Goal: Transaction & Acquisition: Purchase product/service

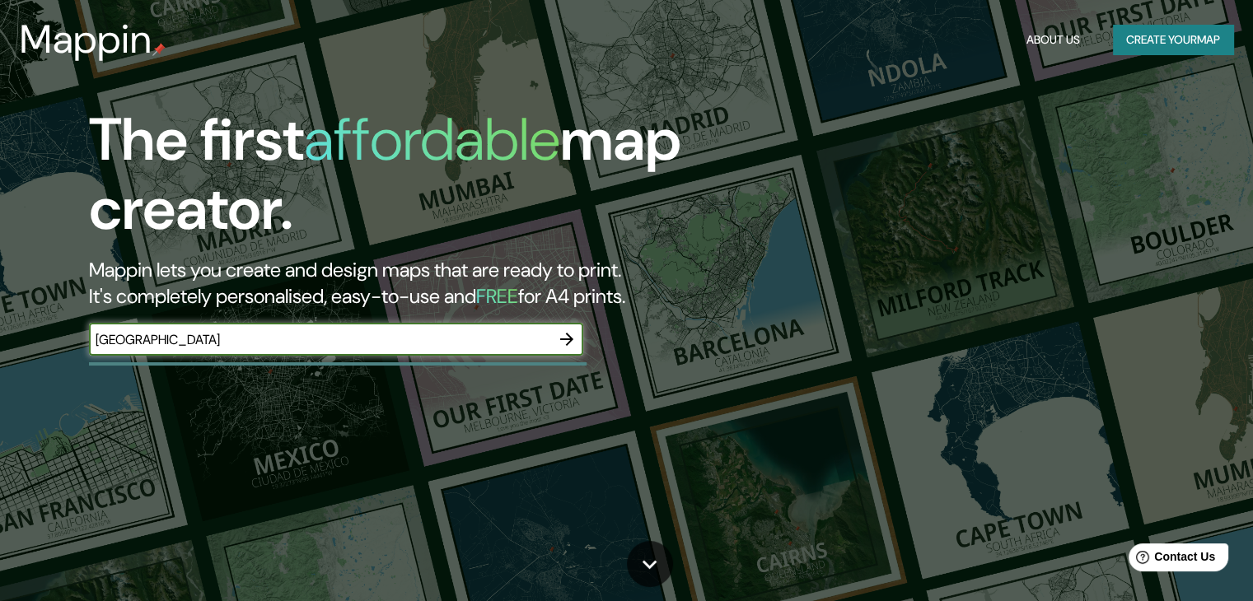
type input "[GEOGRAPHIC_DATA]"
click at [572, 336] on icon "button" at bounding box center [567, 340] width 20 height 20
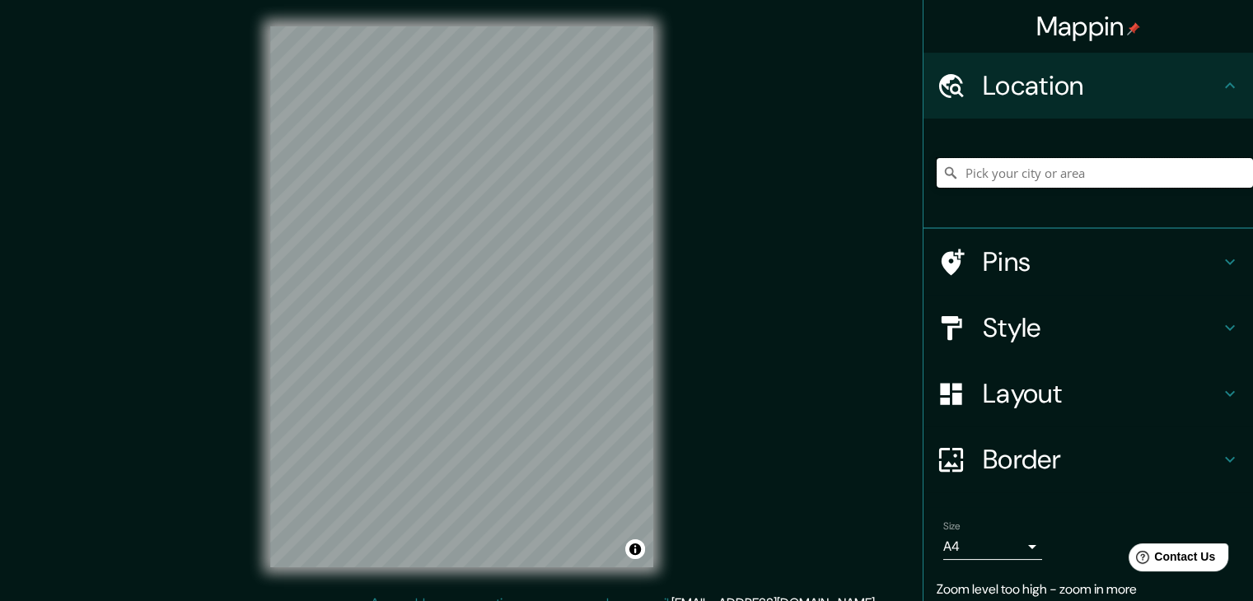
click at [970, 172] on input "Pick your city or area" at bounding box center [1095, 173] width 316 height 30
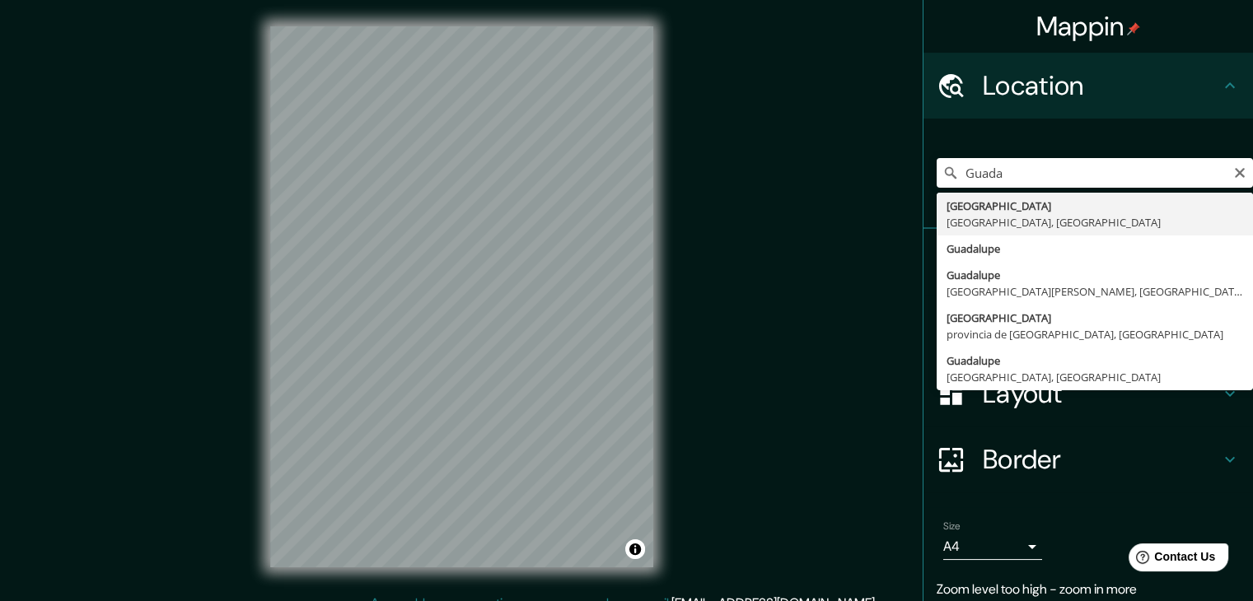
type input "[GEOGRAPHIC_DATA], [GEOGRAPHIC_DATA], [GEOGRAPHIC_DATA]"
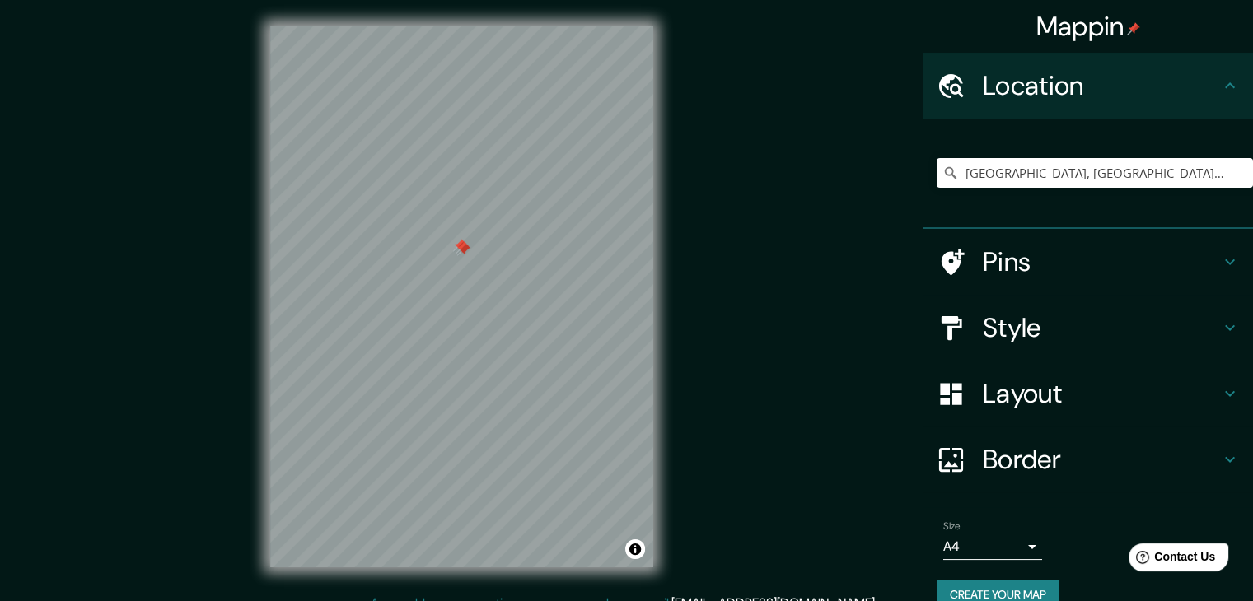
click at [1012, 267] on h4 "Pins" at bounding box center [1101, 262] width 237 height 33
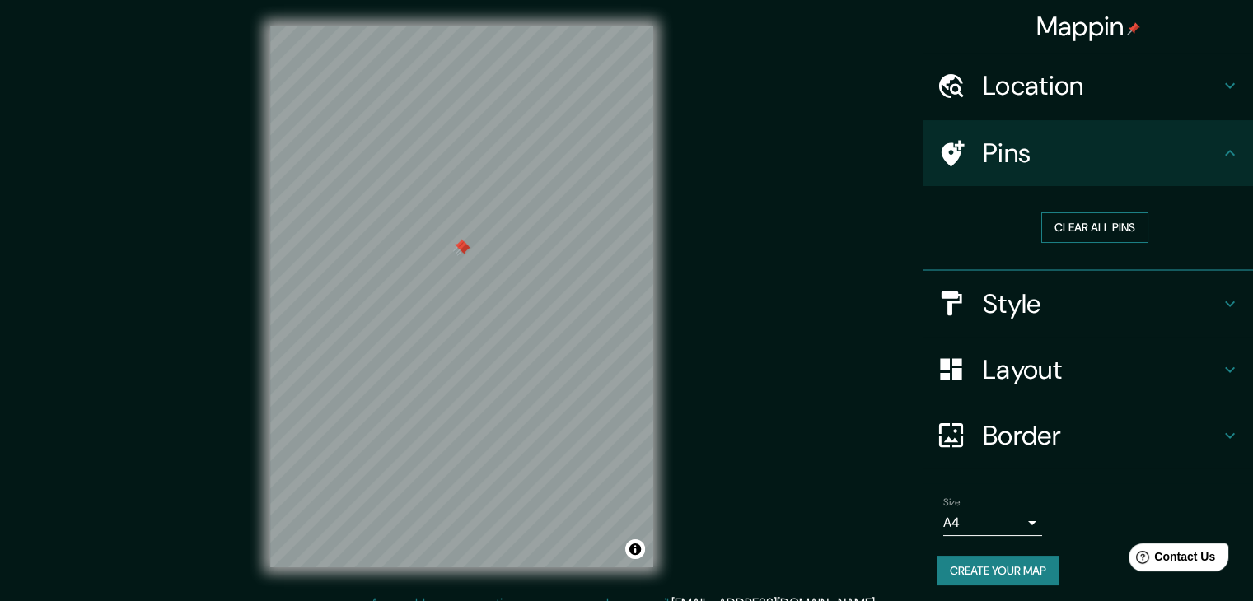
click at [1085, 232] on button "Clear all pins" at bounding box center [1094, 228] width 107 height 30
click at [1111, 171] on div "Pins" at bounding box center [1089, 153] width 330 height 66
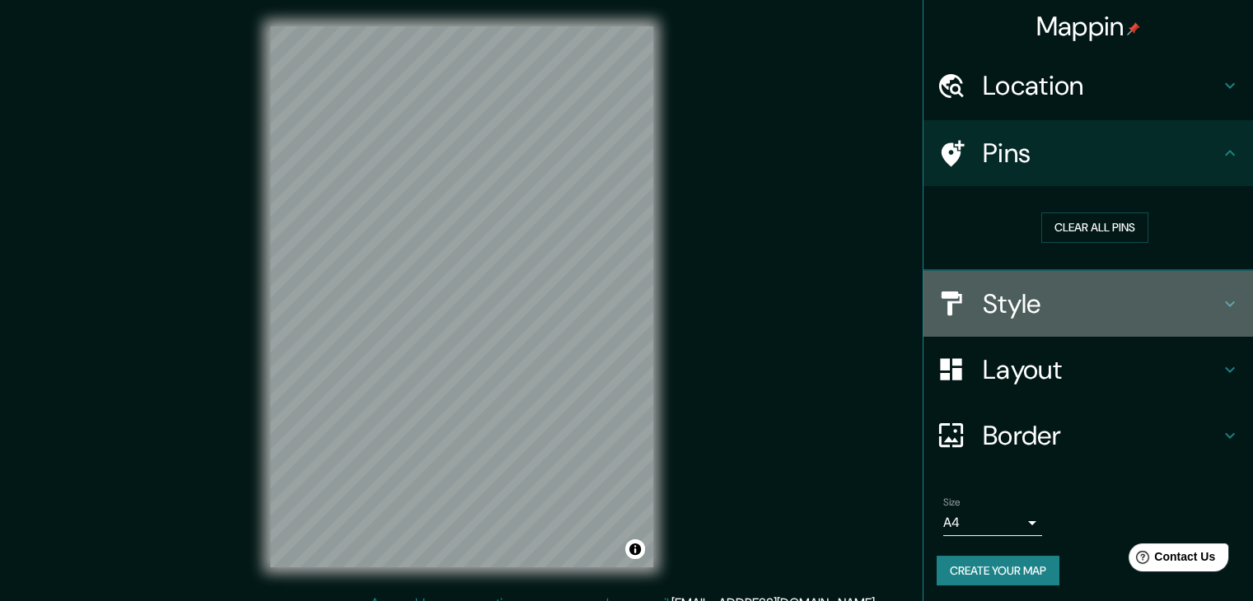
click at [1114, 298] on h4 "Style" at bounding box center [1101, 304] width 237 height 33
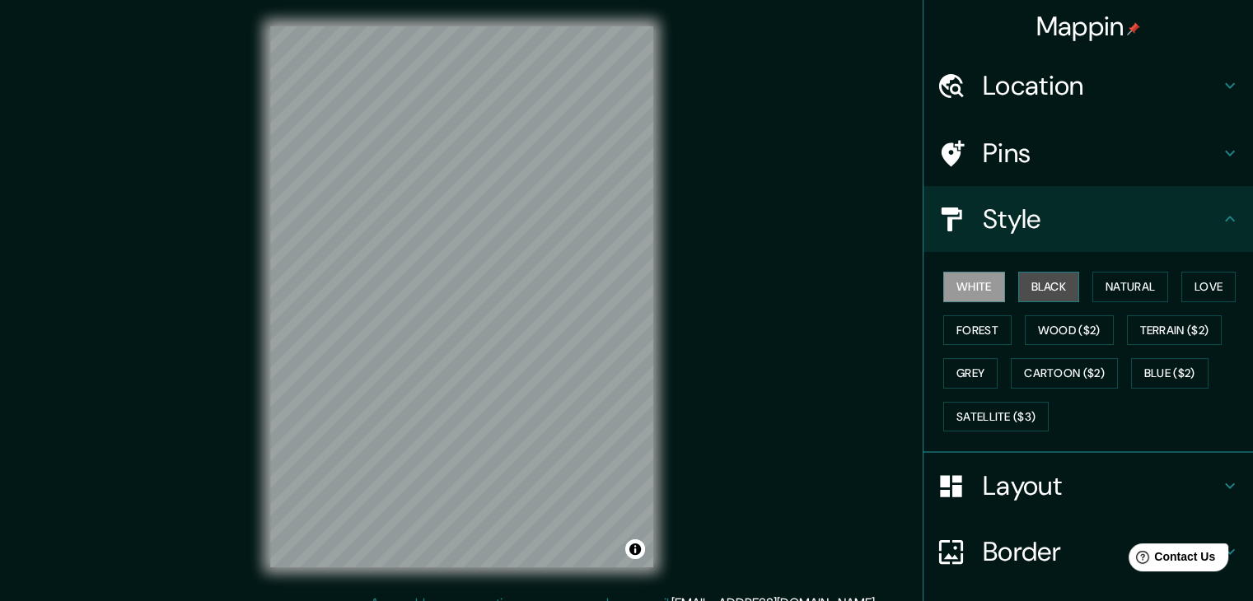
click at [1034, 294] on button "Black" at bounding box center [1049, 287] width 62 height 30
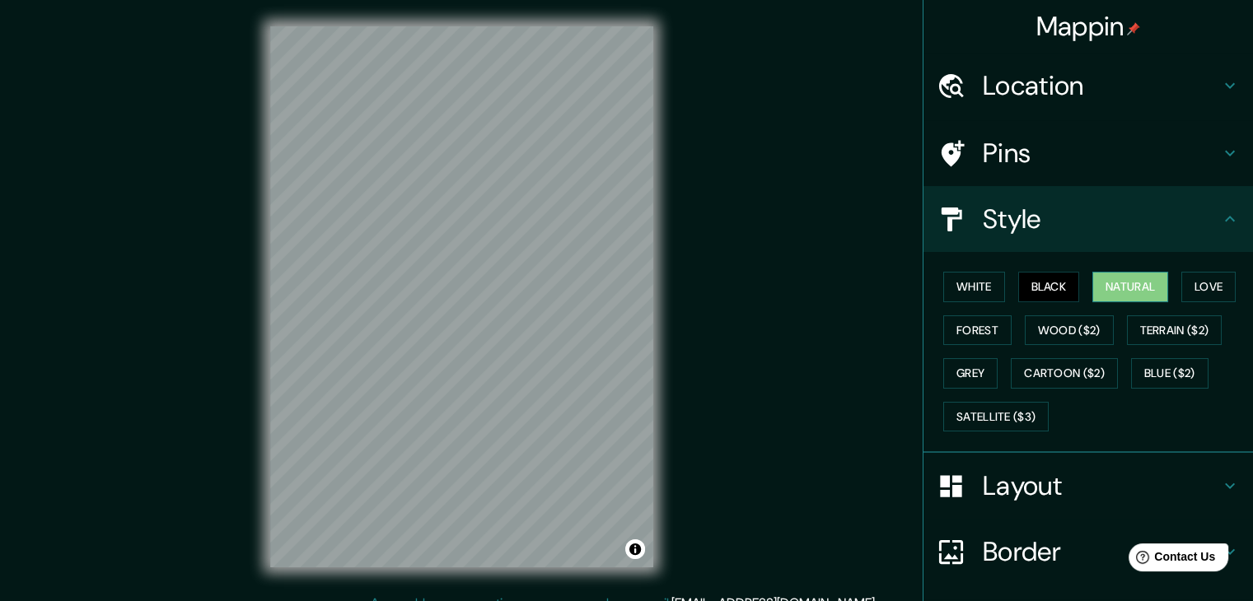
click at [1126, 281] on button "Natural" at bounding box center [1131, 287] width 76 height 30
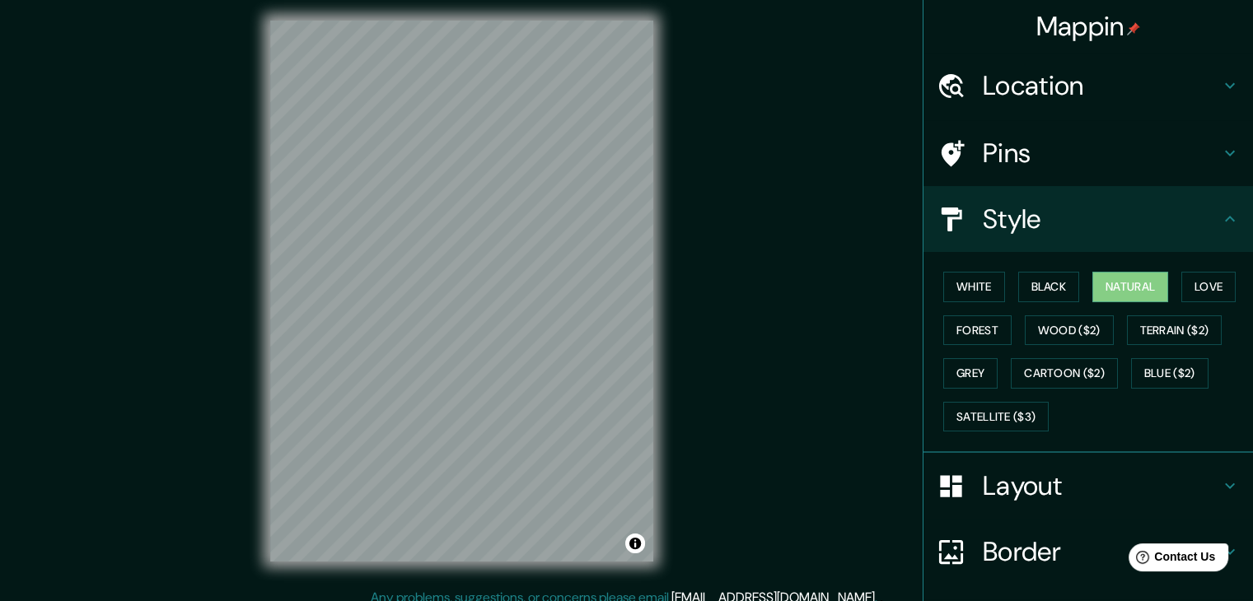
scroll to position [7, 0]
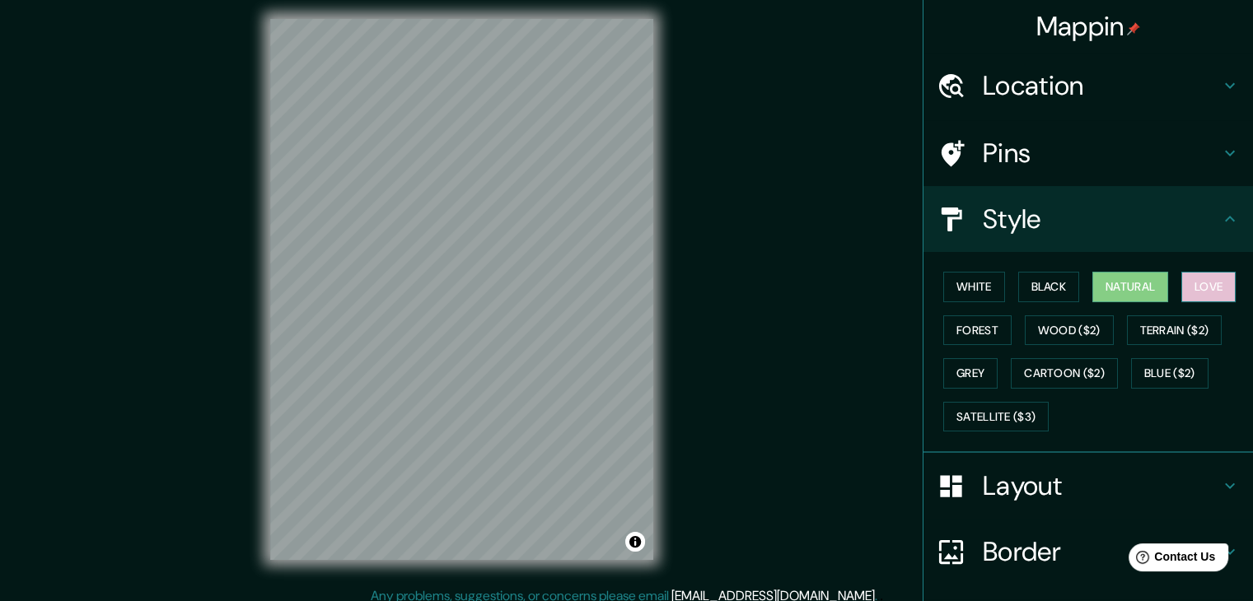
click at [1191, 289] on button "Love" at bounding box center [1209, 287] width 54 height 30
click at [1140, 297] on button "Natural" at bounding box center [1131, 287] width 76 height 30
click at [966, 335] on button "Forest" at bounding box center [977, 331] width 68 height 30
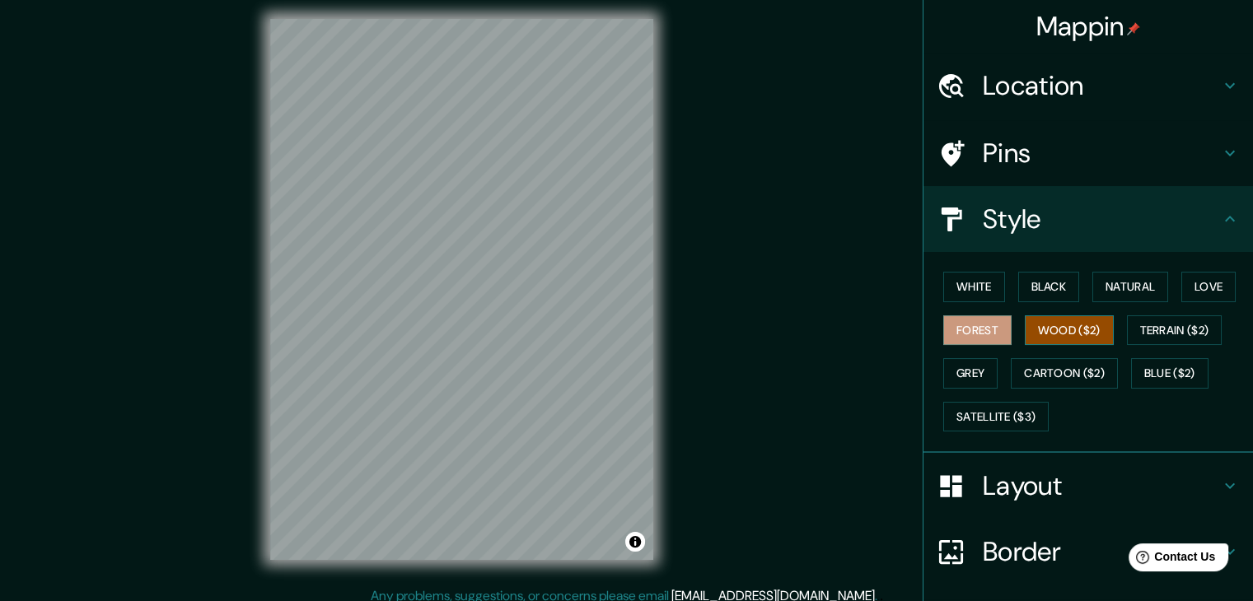
click at [1038, 331] on button "Wood ($2)" at bounding box center [1069, 331] width 89 height 30
click at [962, 367] on button "Grey" at bounding box center [970, 373] width 54 height 30
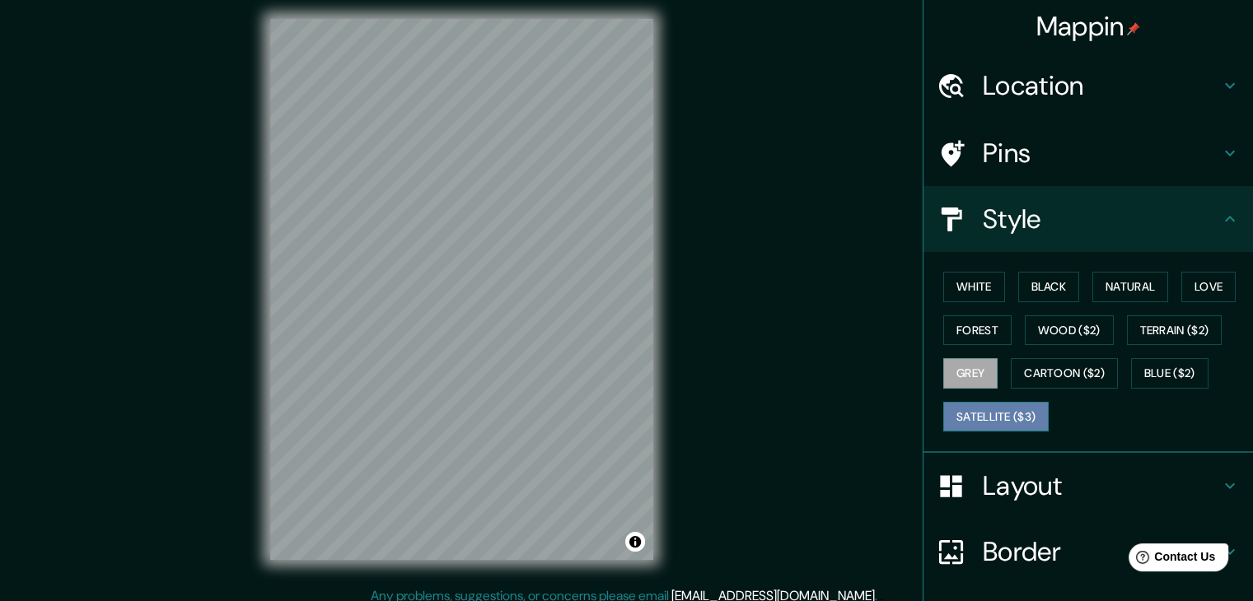
click at [1005, 417] on button "Satellite ($3)" at bounding box center [995, 417] width 105 height 30
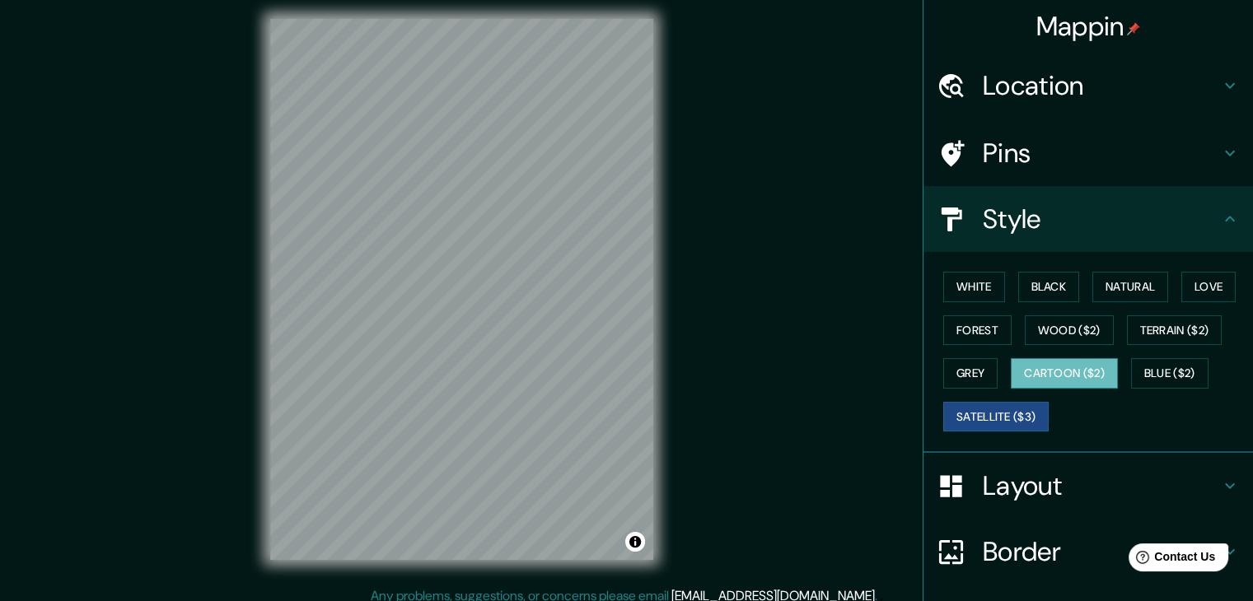
click at [1011, 377] on button "Cartoon ($2)" at bounding box center [1064, 373] width 107 height 30
click at [1068, 327] on button "Wood ($2)" at bounding box center [1069, 331] width 89 height 30
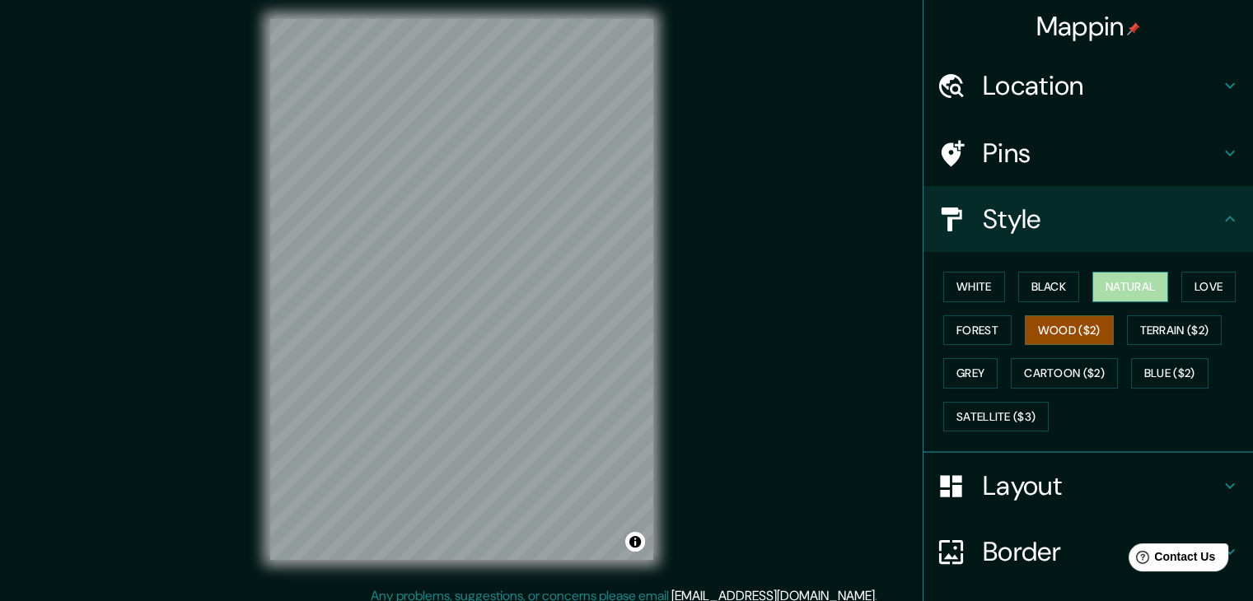
click at [1114, 285] on button "Natural" at bounding box center [1131, 287] width 76 height 30
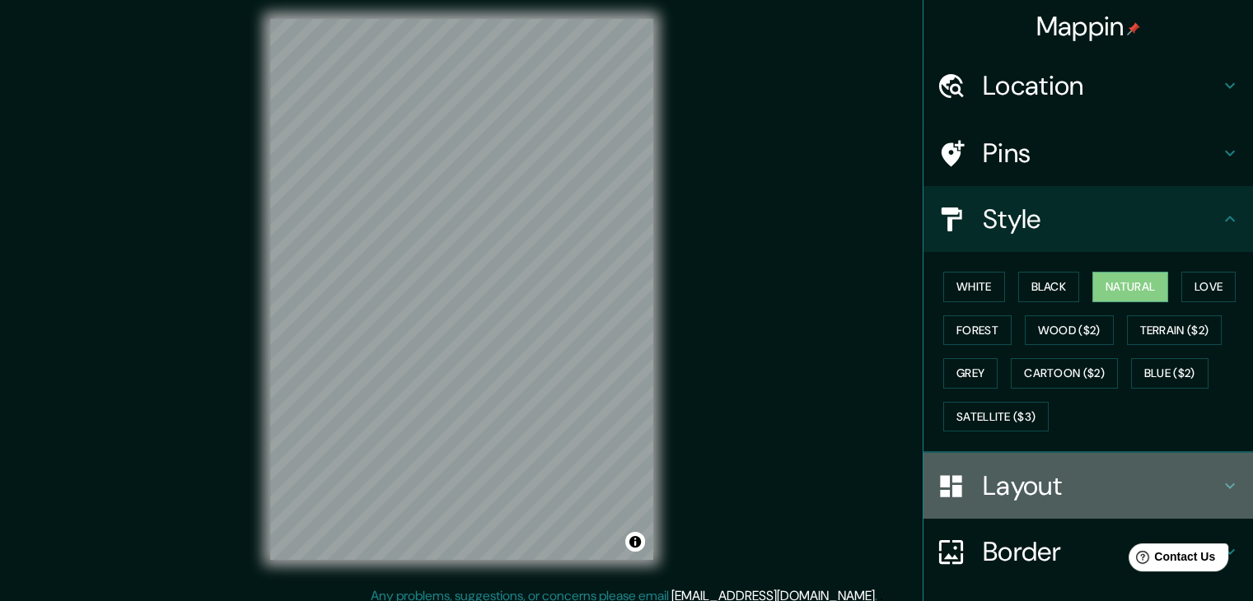
click at [1127, 487] on h4 "Layout" at bounding box center [1101, 486] width 237 height 33
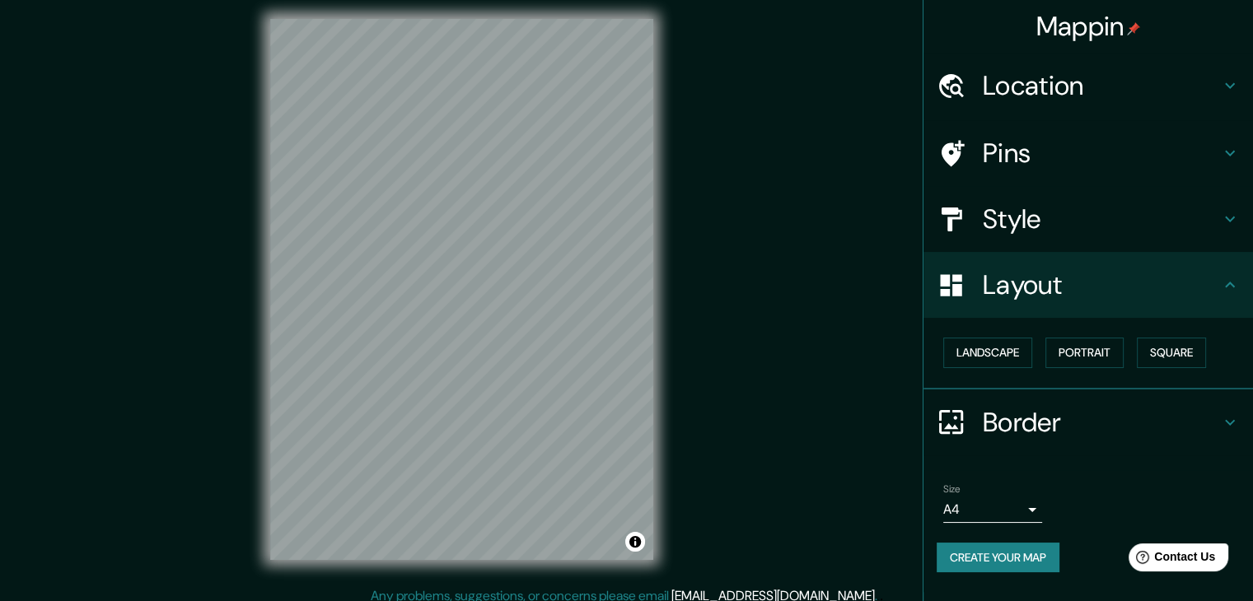
click at [1020, 432] on h4 "Border" at bounding box center [1101, 422] width 237 height 33
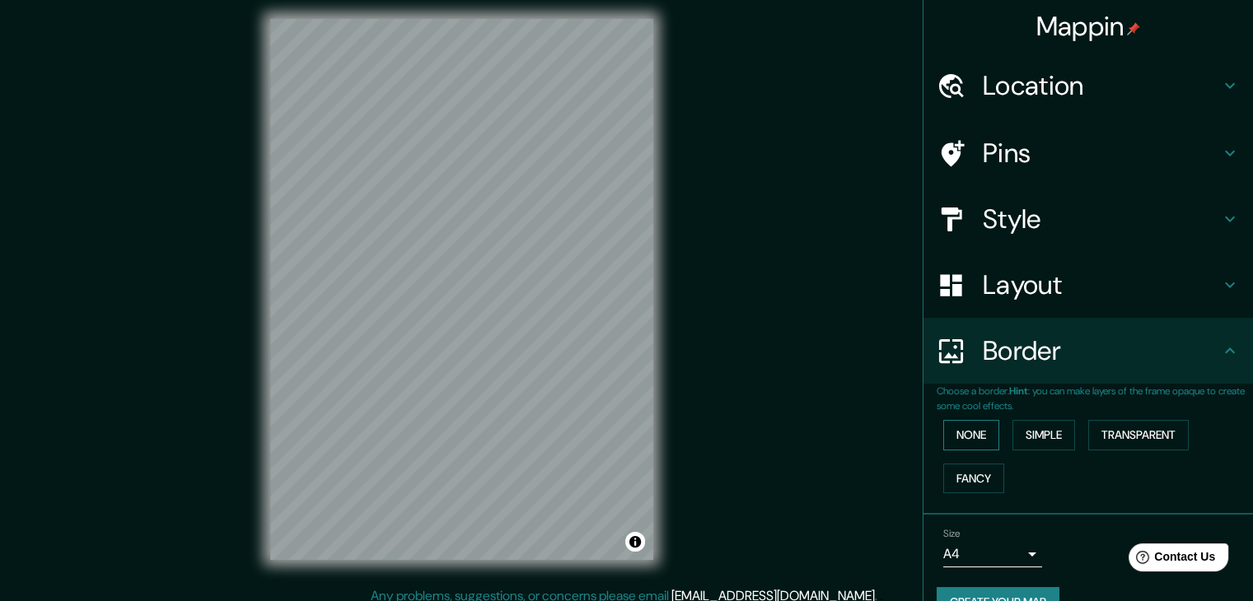
click at [977, 432] on button "None" at bounding box center [971, 435] width 56 height 30
click at [1020, 435] on button "Simple" at bounding box center [1044, 435] width 63 height 30
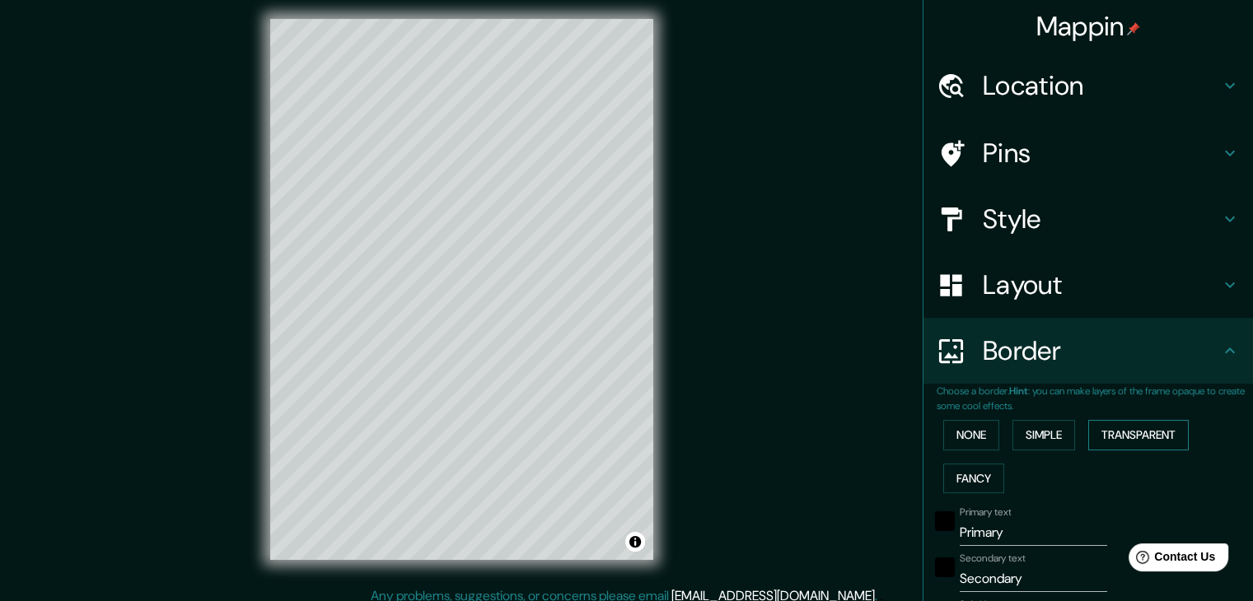
click at [1117, 434] on button "Transparent" at bounding box center [1138, 435] width 101 height 30
click at [973, 480] on button "Fancy" at bounding box center [973, 479] width 61 height 30
click at [947, 443] on button "None" at bounding box center [971, 435] width 56 height 30
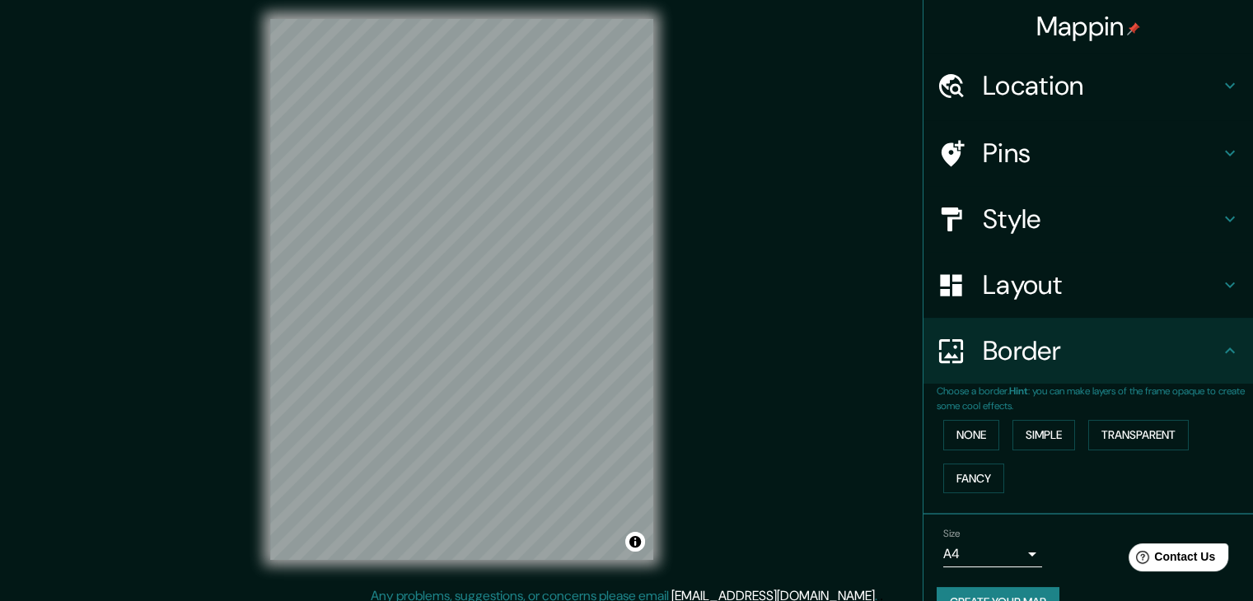
click at [1225, 363] on div "Border" at bounding box center [1089, 351] width 330 height 66
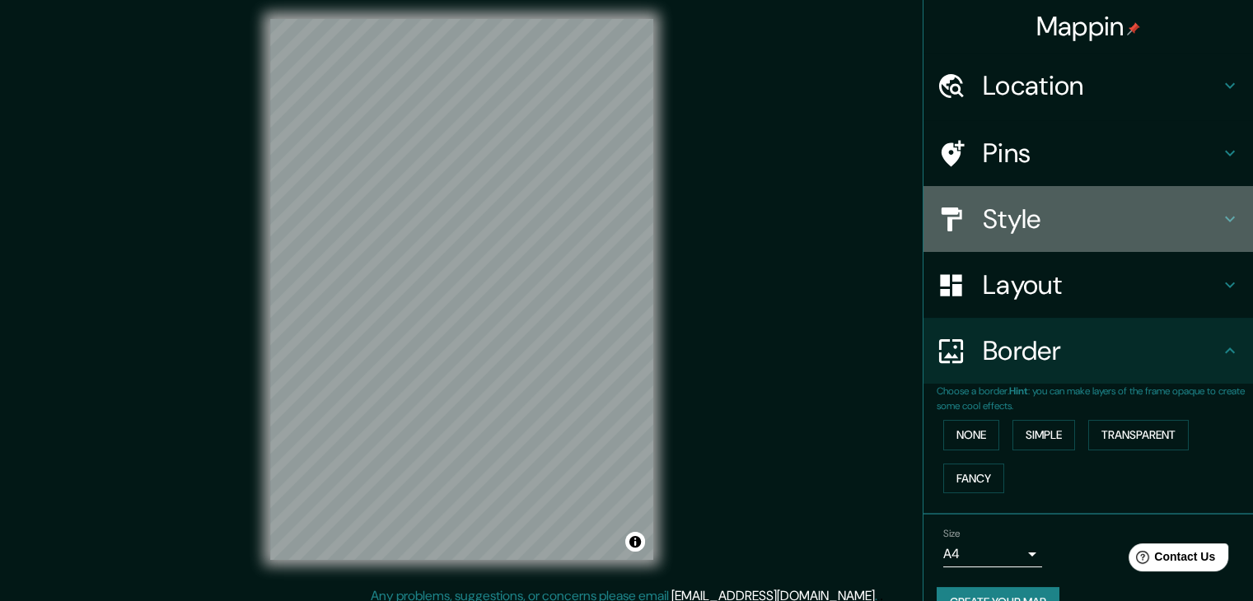
click at [1026, 226] on h4 "Style" at bounding box center [1101, 219] width 237 height 33
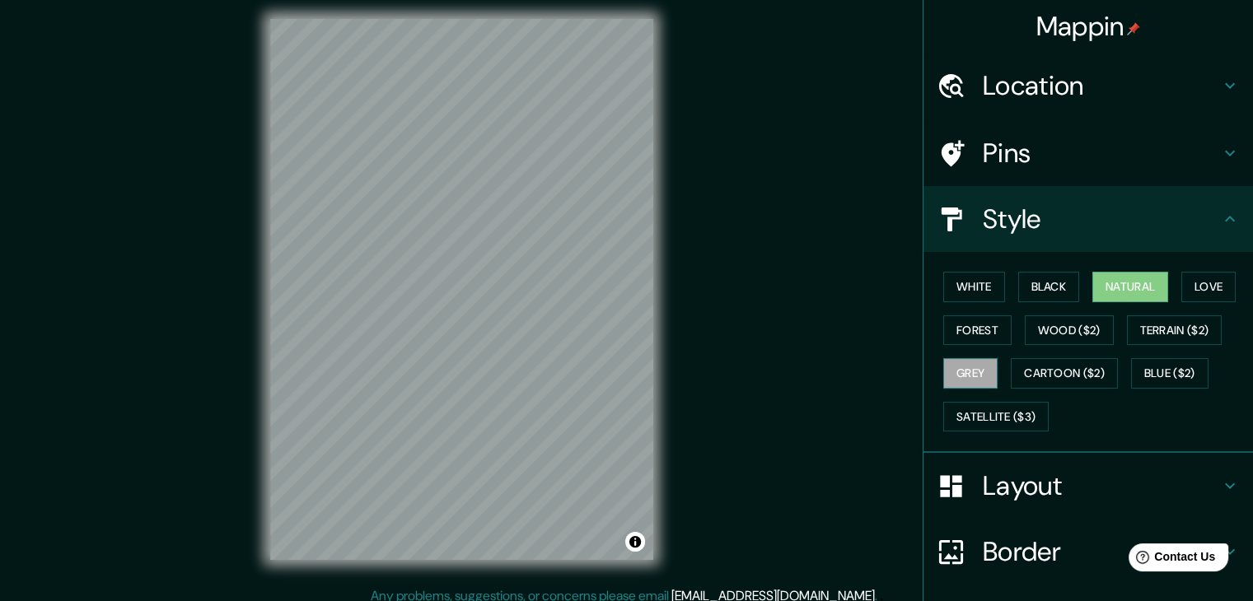
click at [964, 373] on button "Grey" at bounding box center [970, 373] width 54 height 30
click at [943, 324] on button "Forest" at bounding box center [977, 331] width 68 height 30
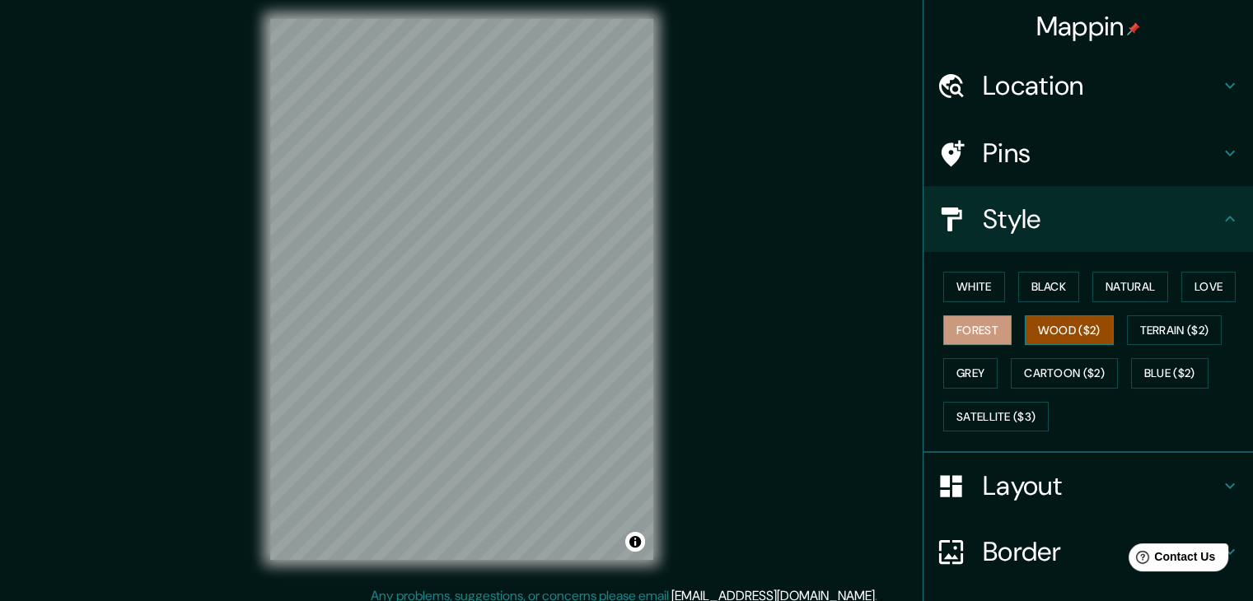
click at [1071, 330] on button "Wood ($2)" at bounding box center [1069, 331] width 89 height 30
click at [976, 336] on button "Forest" at bounding box center [977, 331] width 68 height 30
